Goal: Transaction & Acquisition: Register for event/course

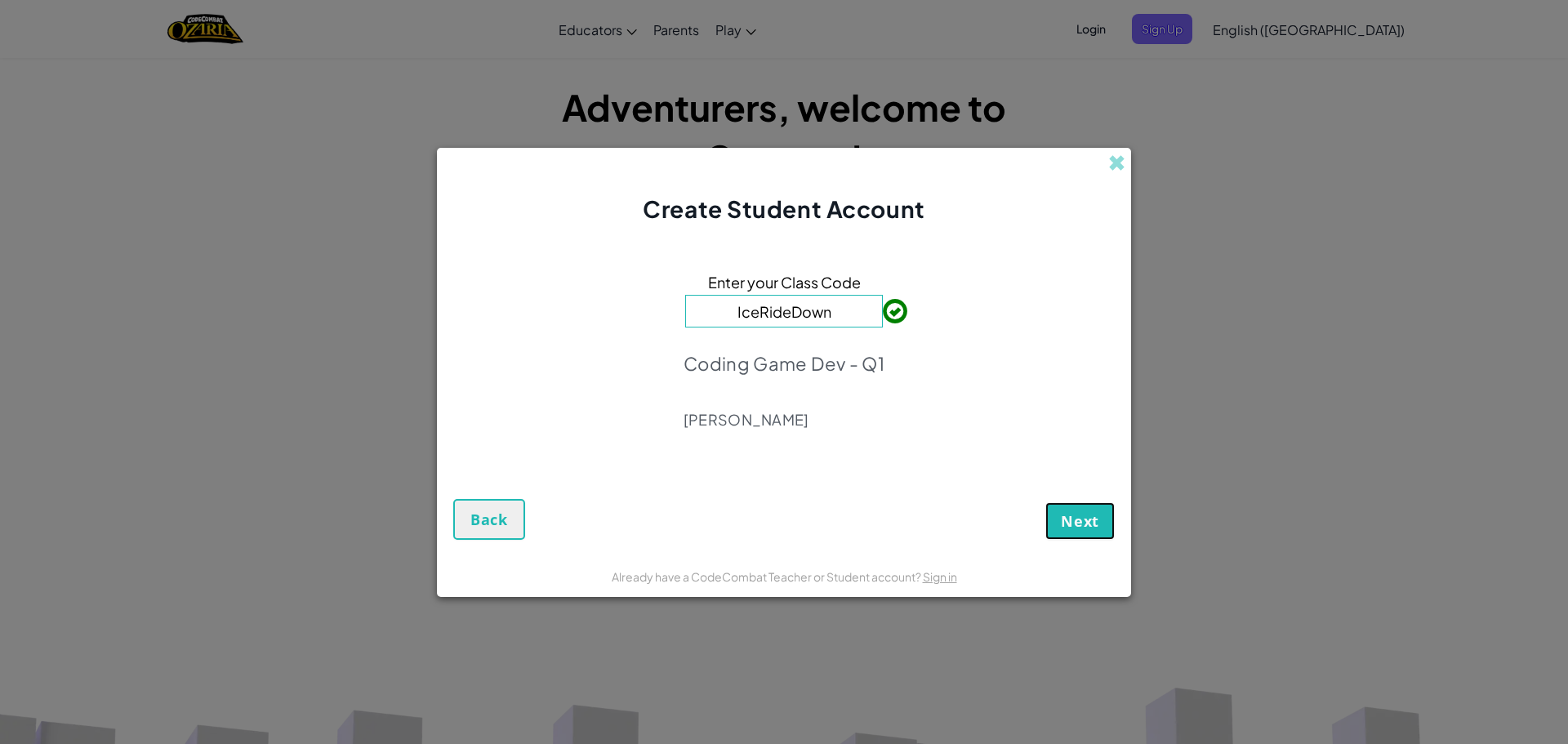
click at [1064, 527] on span "Next" at bounding box center [1080, 521] width 39 height 20
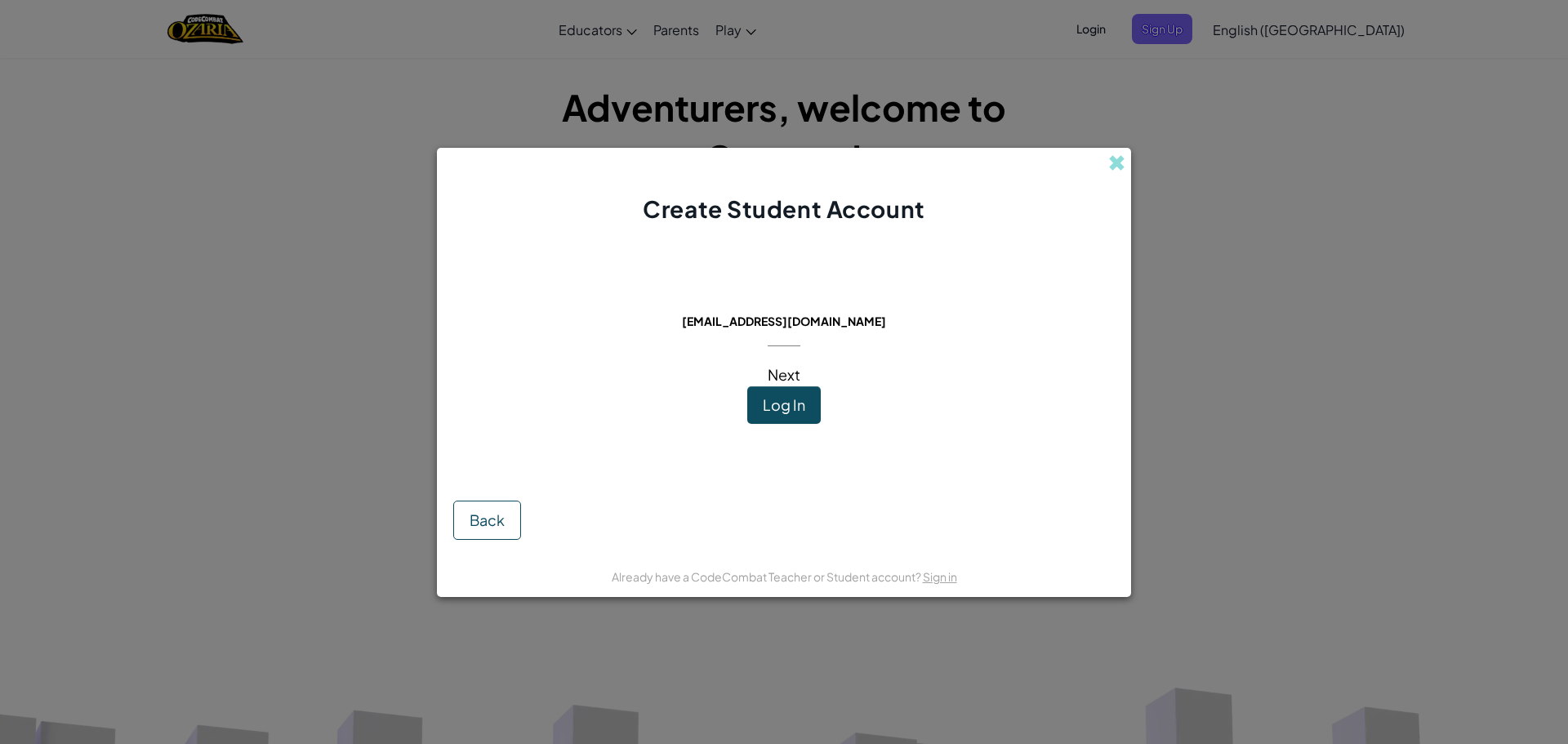
click at [813, 423] on button "Log In" at bounding box center [784, 406] width 74 height 38
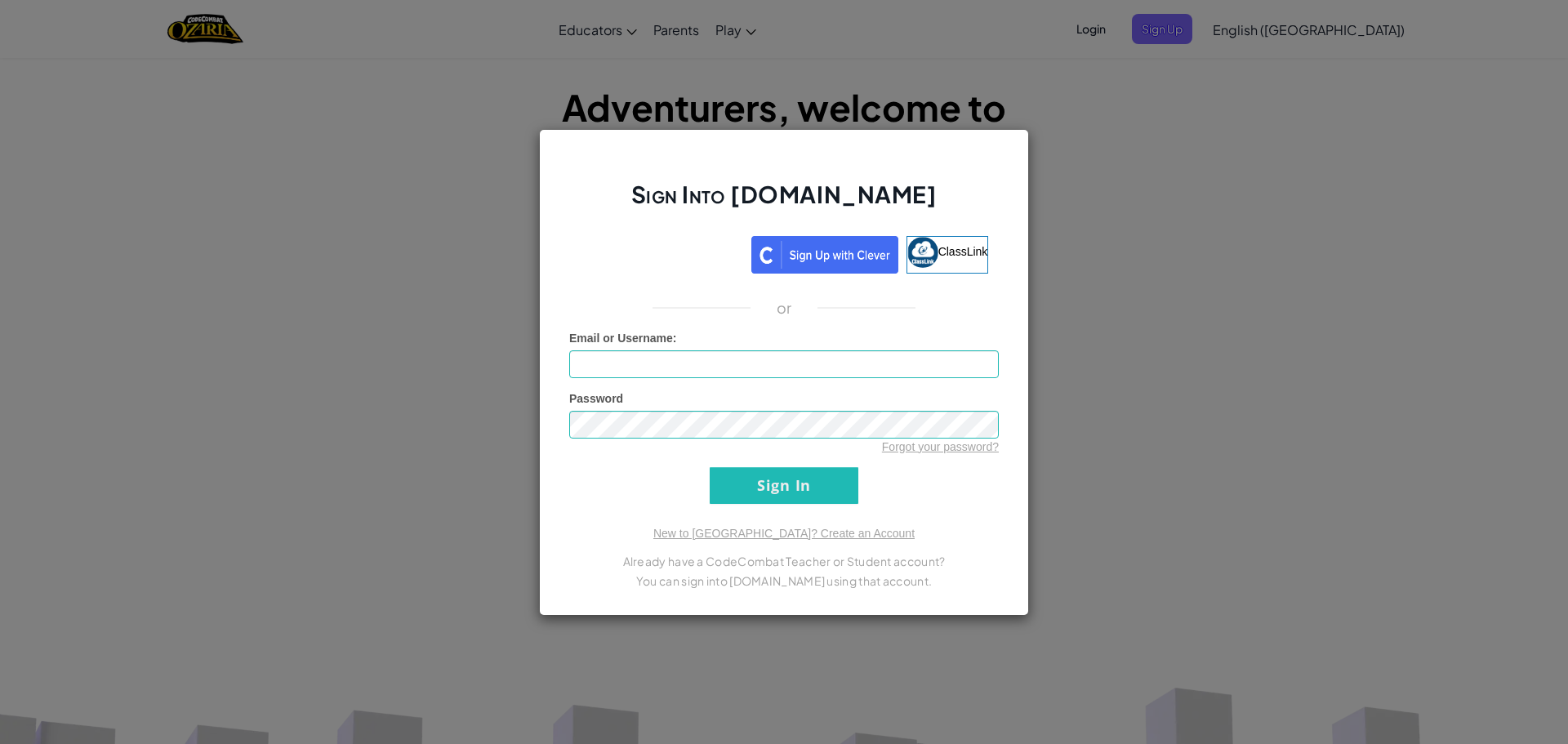
type input "271775"
click at [618, 276] on div "Sign Into [DOMAIN_NAME] ClassLink or Unknown Error Email or Username : 271775 P…" at bounding box center [784, 372] width 490 height 487
